Goal: Transaction & Acquisition: Purchase product/service

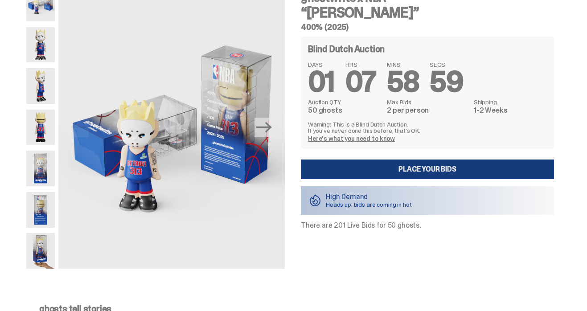
scroll to position [51, 0]
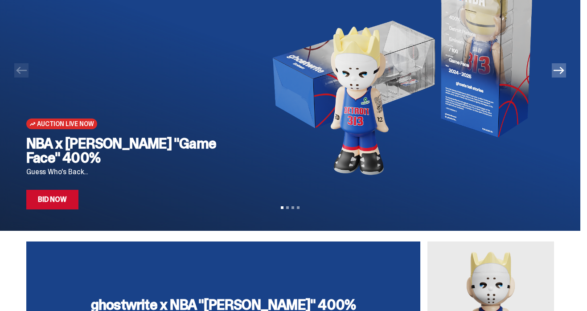
scroll to position [91, 0]
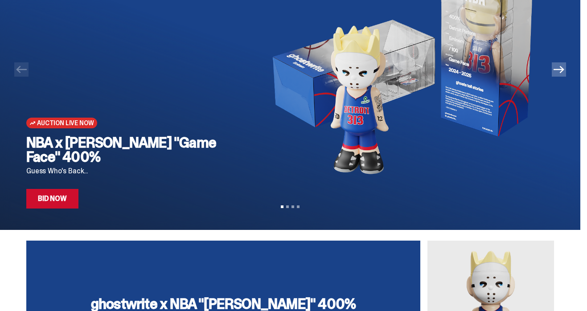
click at [60, 201] on link "Bid Now" at bounding box center [52, 199] width 52 height 20
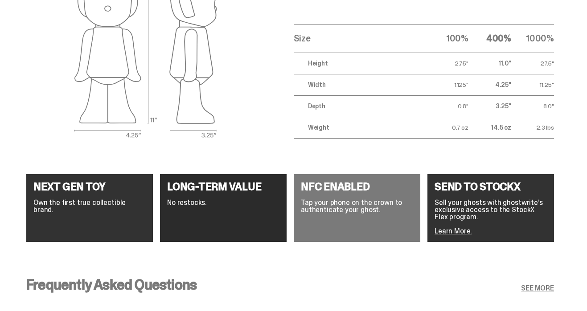
scroll to position [1523, 0]
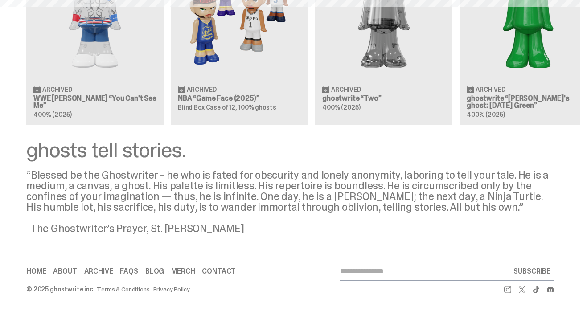
scroll to position [91, 0]
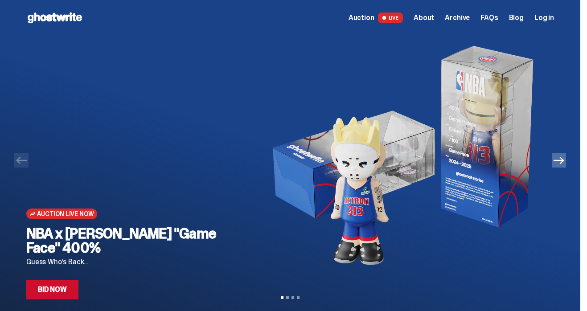
click at [66, 287] on link "Bid Now" at bounding box center [52, 290] width 52 height 20
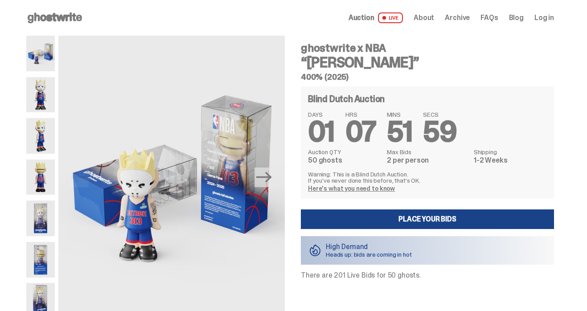
drag, startPoint x: 302, startPoint y: 47, endPoint x: 365, endPoint y: 65, distance: 65.2
click at [365, 65] on div "ghostwrite x NBA “Eminem” 400% (2025) Blind Dutch Auction DAYS 01 HRS 07 MINS 5…" at bounding box center [422, 177] width 264 height 283
copy div "ghostwrite x NBA “Eminem”"
click at [272, 176] on icon "Next" at bounding box center [264, 177] width 16 height 11
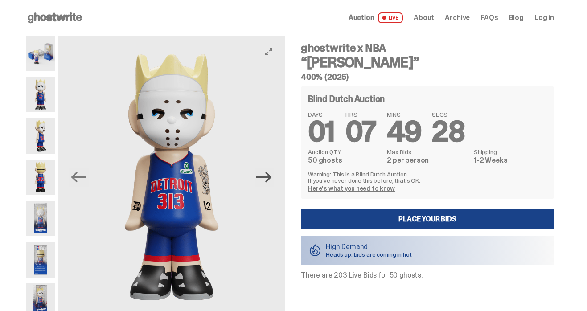
click at [272, 176] on icon "Next" at bounding box center [264, 177] width 16 height 11
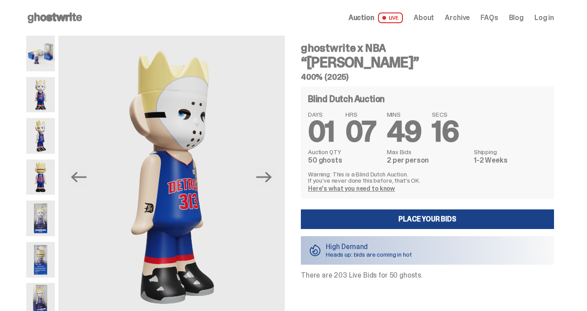
click at [386, 15] on span at bounding box center [383, 17] width 5 height 5
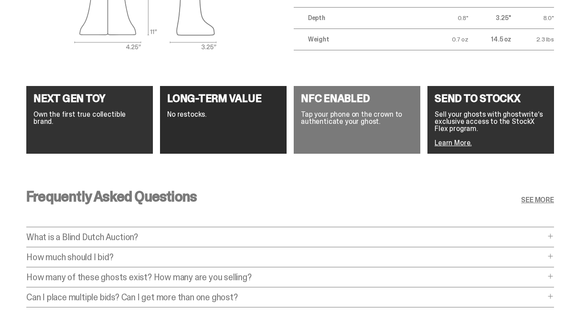
scroll to position [1610, 0]
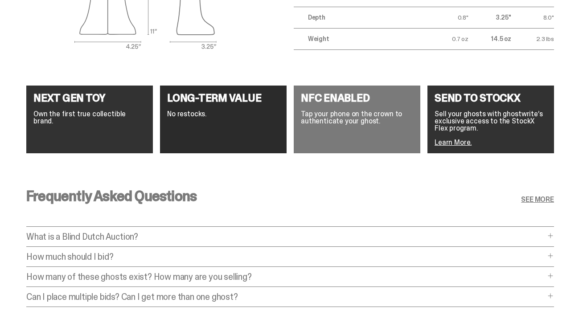
click at [217, 237] on p "What is a Blind Dutch Auction?" at bounding box center [285, 236] width 519 height 9
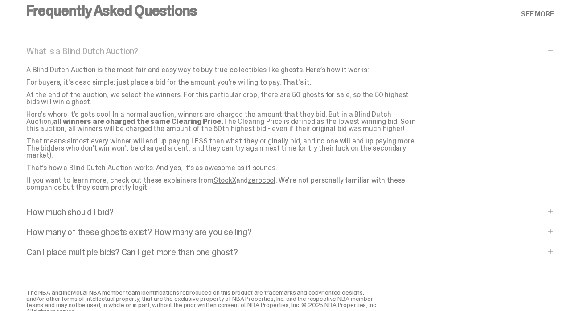
scroll to position [1801, 0]
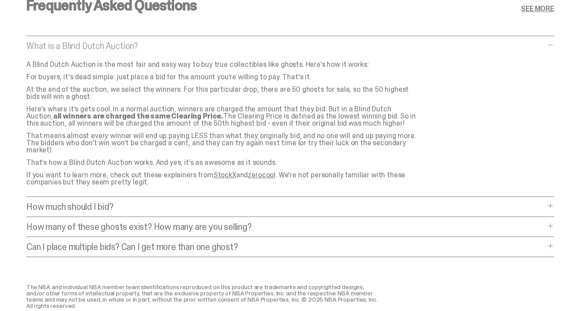
click at [214, 242] on p "Can I place multiple bids? Can I get more than one ghost?" at bounding box center [285, 246] width 519 height 9
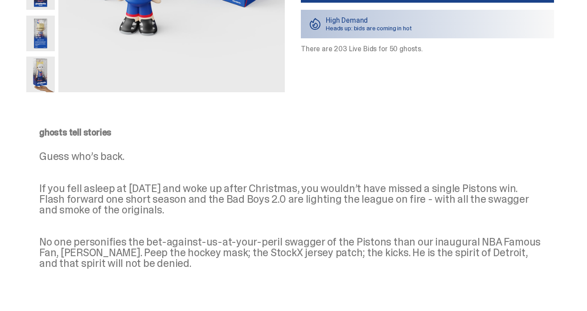
scroll to position [42, 0]
